Goal: Information Seeking & Learning: Learn about a topic

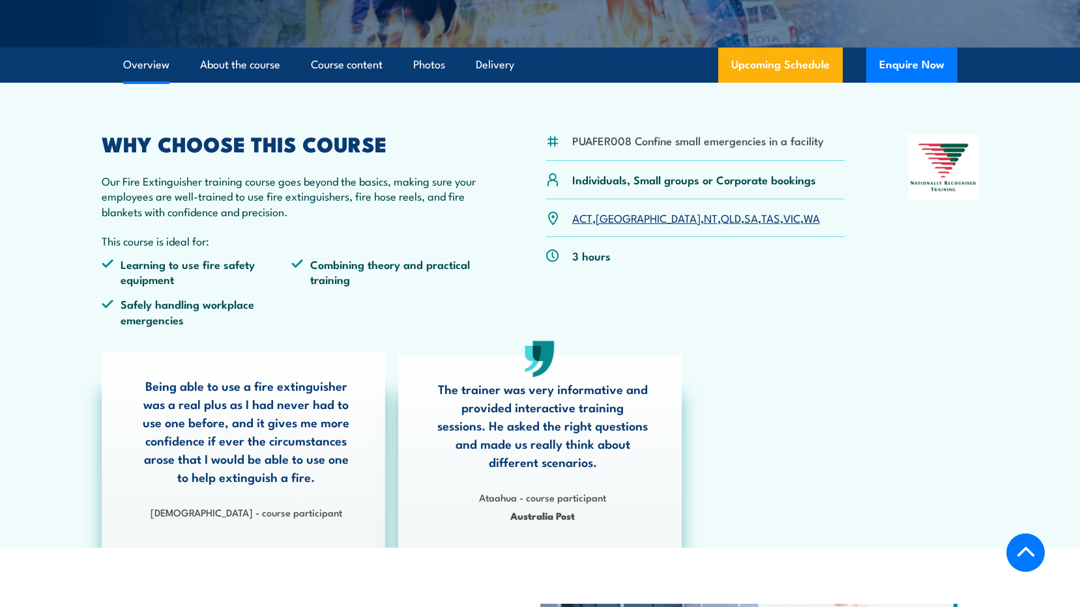
click at [803, 220] on link "WA" at bounding box center [811, 218] width 16 height 16
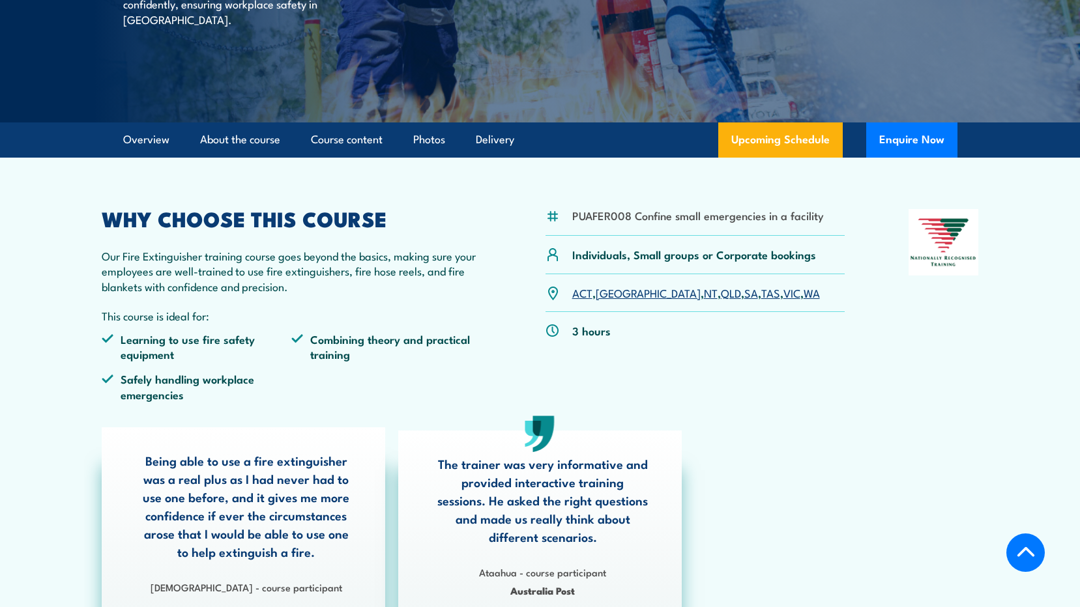
scroll to position [261, 0]
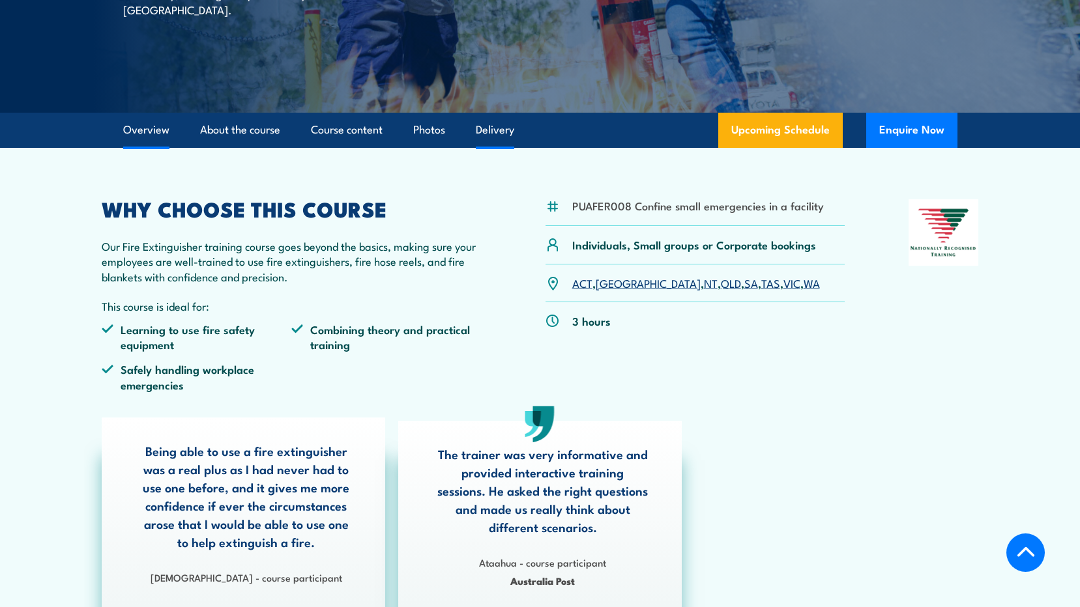
click at [509, 132] on link "Delivery" at bounding box center [495, 130] width 38 height 35
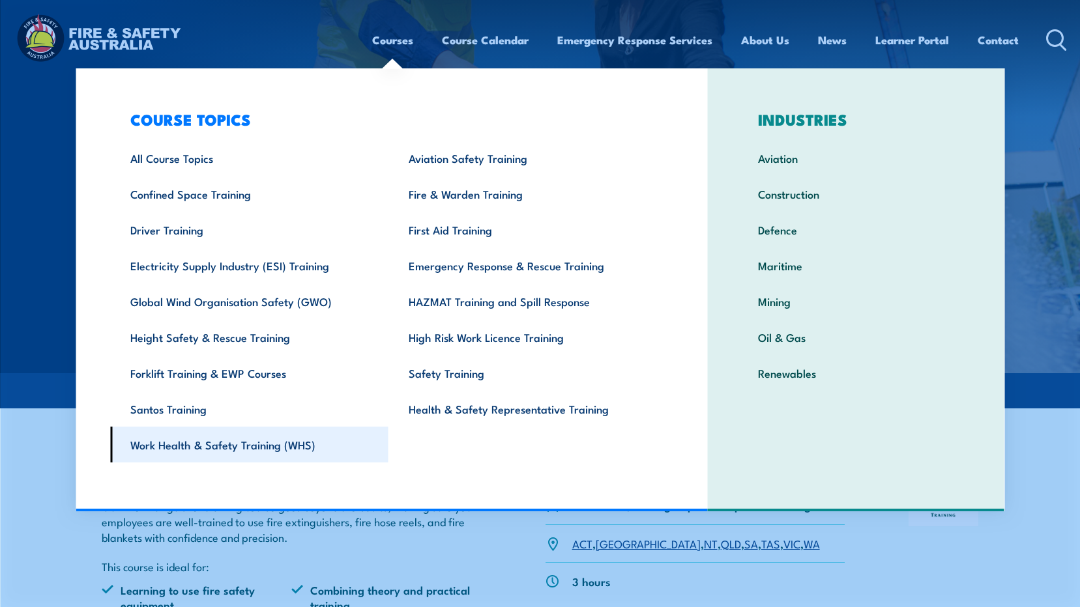
click at [192, 439] on link "Work Health & Safety Training (WHS)" at bounding box center [249, 445] width 278 height 36
